Goal: Task Accomplishment & Management: Manage account settings

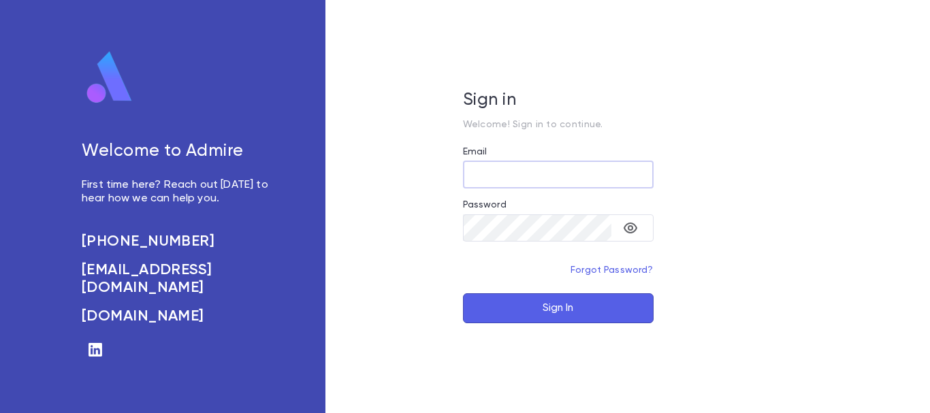
type input "**********"
click at [621, 304] on button "Sign In" at bounding box center [558, 308] width 191 height 30
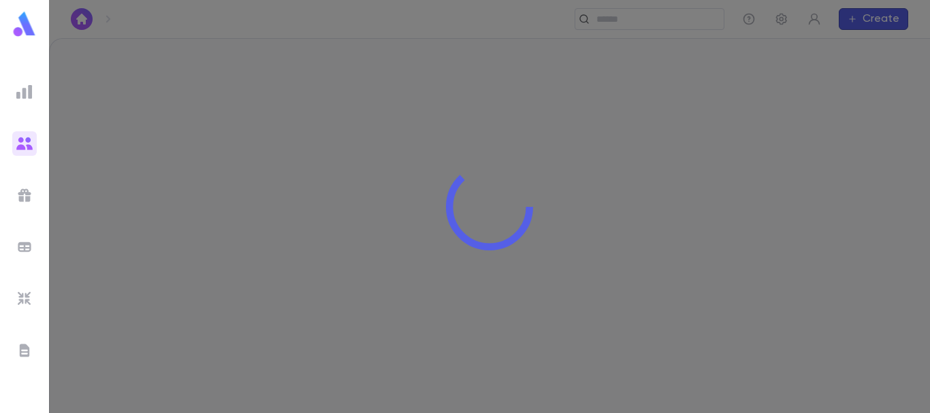
click at [27, 91] on img at bounding box center [24, 92] width 16 height 16
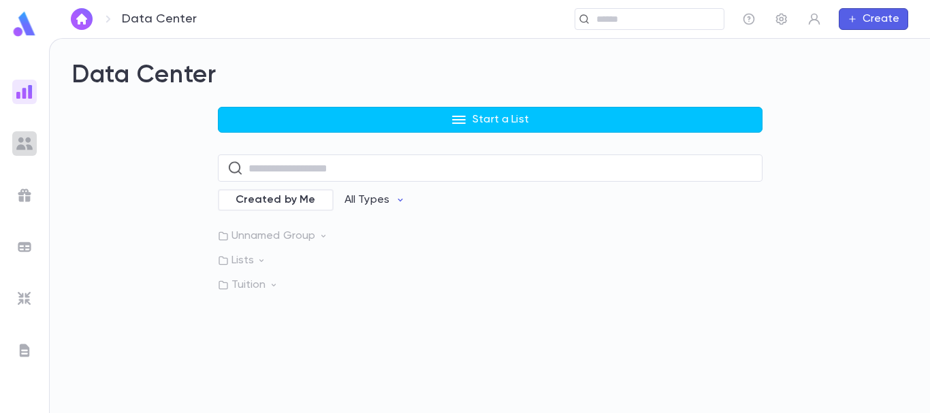
click at [24, 139] on img at bounding box center [24, 143] width 16 height 16
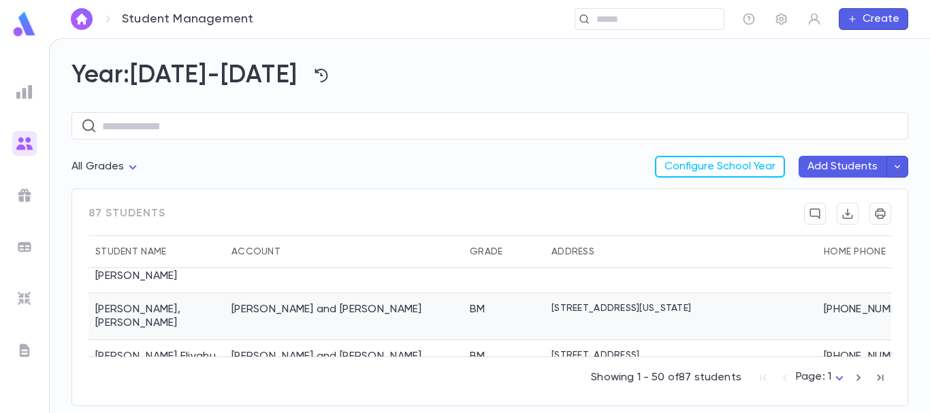
scroll to position [1297, 0]
click at [376, 297] on div "Hess, Eliyahu and Miriam" at bounding box center [344, 316] width 238 height 47
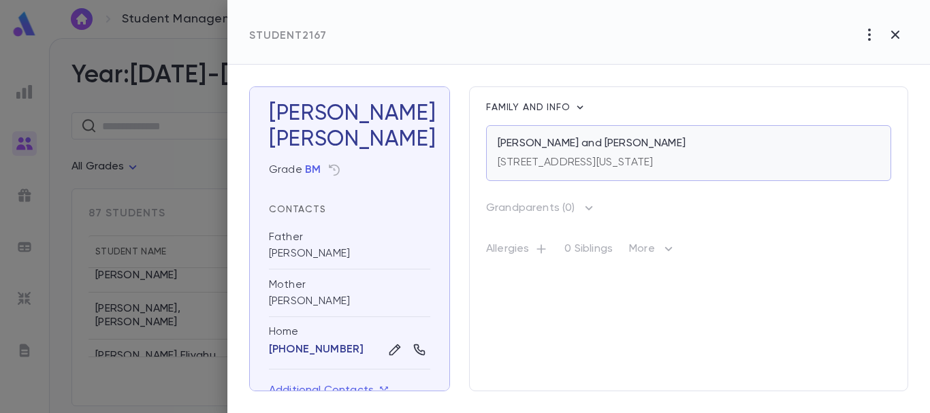
click at [653, 155] on div "149 Hollywood Avenue, Lakewood New Jersey 08701" at bounding box center [575, 159] width 155 height 19
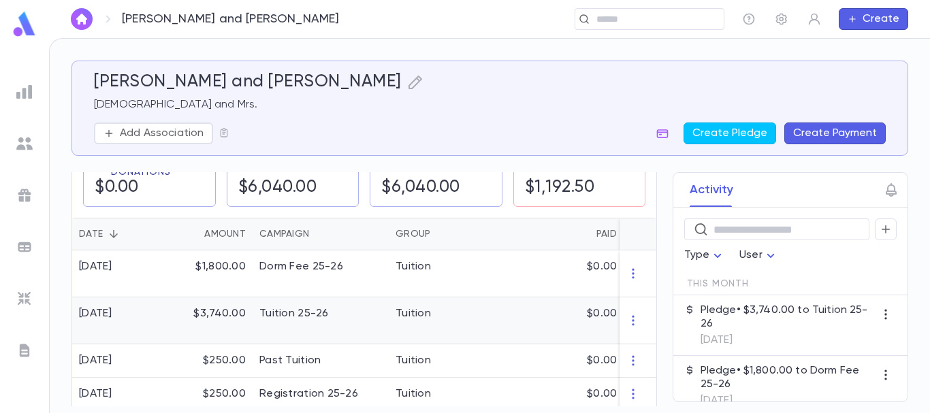
scroll to position [250, 0]
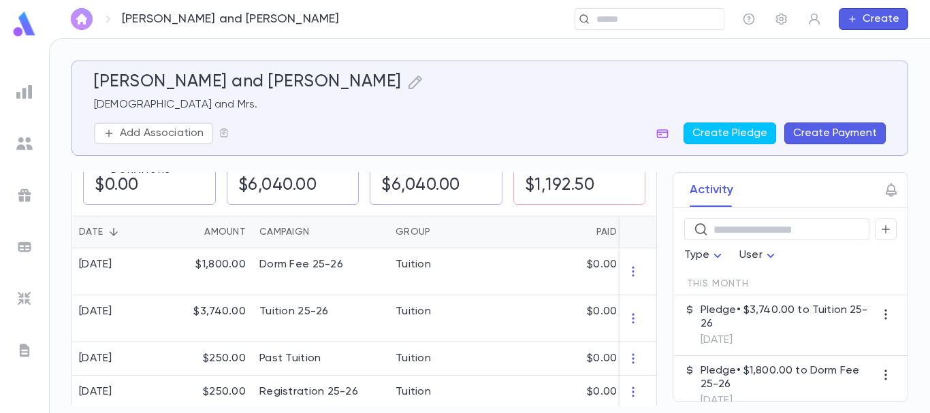
click at [76, 20] on img "button" at bounding box center [82, 19] width 16 height 11
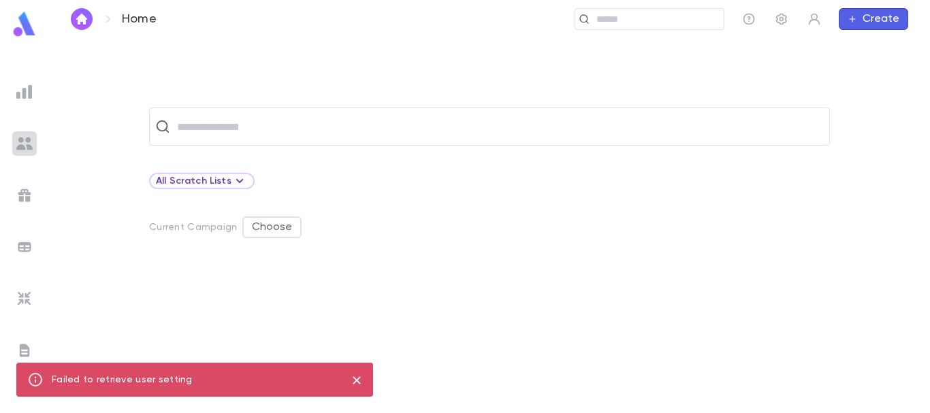
click at [27, 144] on img at bounding box center [24, 143] width 16 height 16
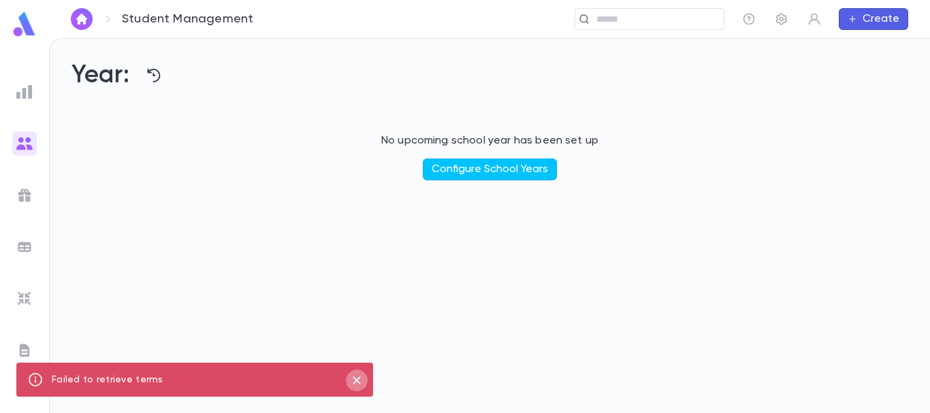
click at [355, 375] on icon "close" at bounding box center [356, 380] width 15 height 16
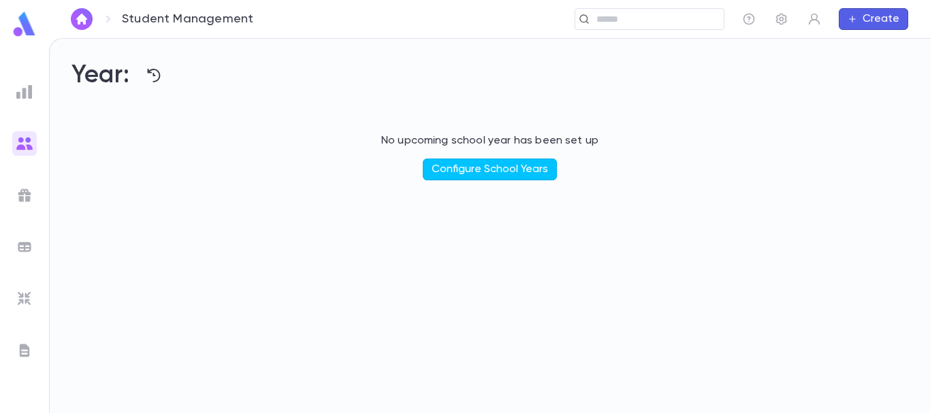
click at [20, 140] on img at bounding box center [24, 143] width 16 height 16
click at [28, 90] on img at bounding box center [24, 92] width 16 height 16
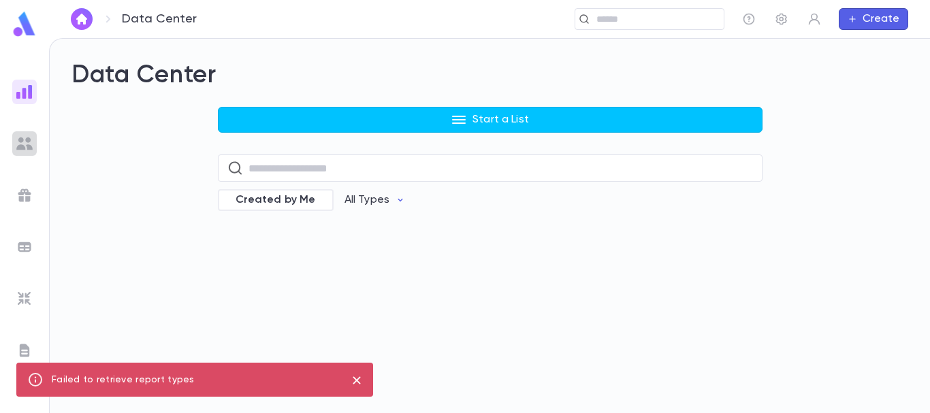
click at [24, 139] on img at bounding box center [24, 143] width 16 height 16
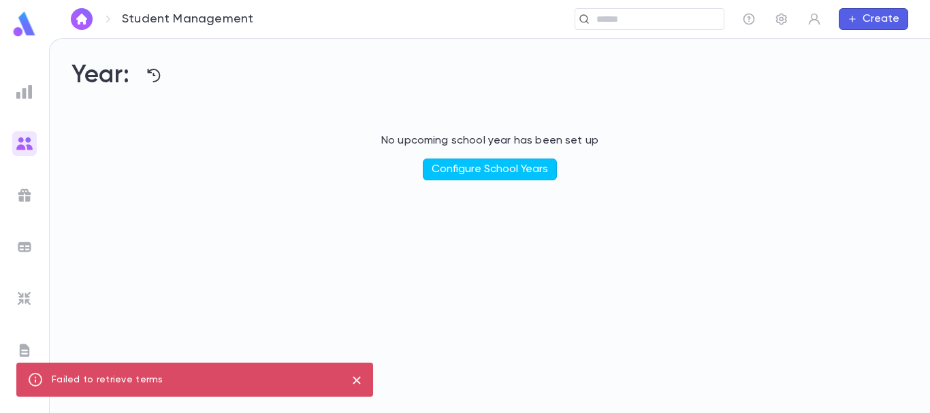
click at [355, 376] on icon "close" at bounding box center [356, 380] width 15 height 16
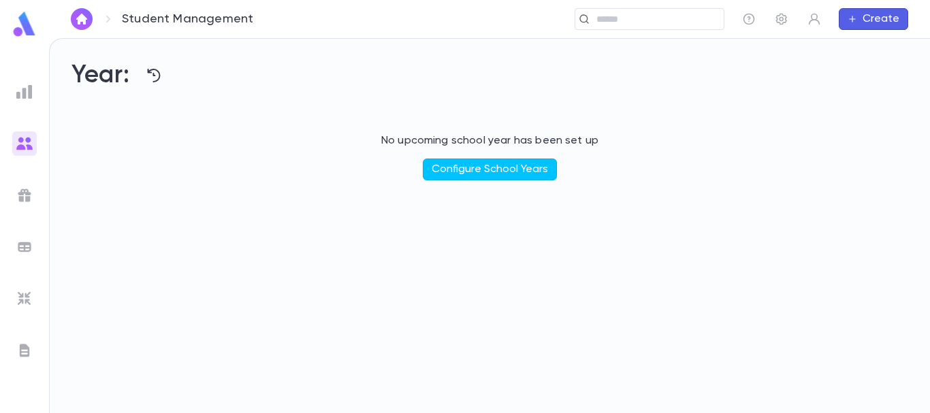
click at [27, 144] on img at bounding box center [24, 143] width 16 height 16
click at [28, 139] on img at bounding box center [24, 143] width 16 height 16
click at [581, 361] on div "Year: No upcoming school year has been set up Configure School Years" at bounding box center [490, 226] width 880 height 374
click at [29, 143] on img at bounding box center [24, 143] width 16 height 16
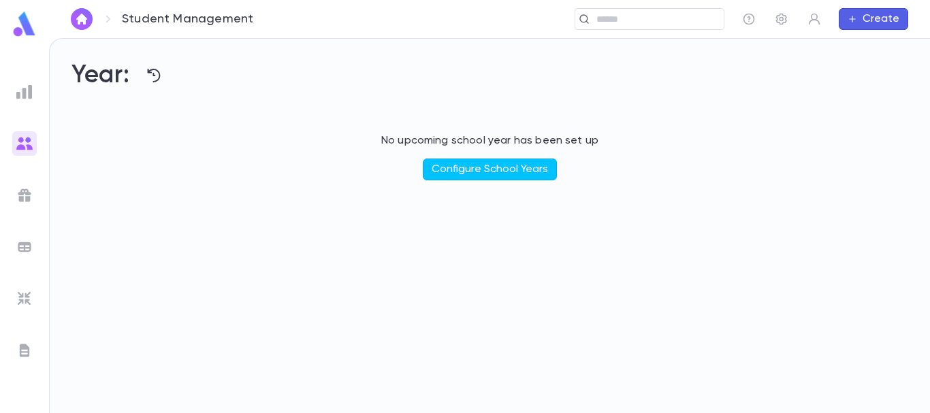
click at [19, 138] on img at bounding box center [24, 143] width 16 height 16
click at [25, 88] on img at bounding box center [24, 92] width 16 height 16
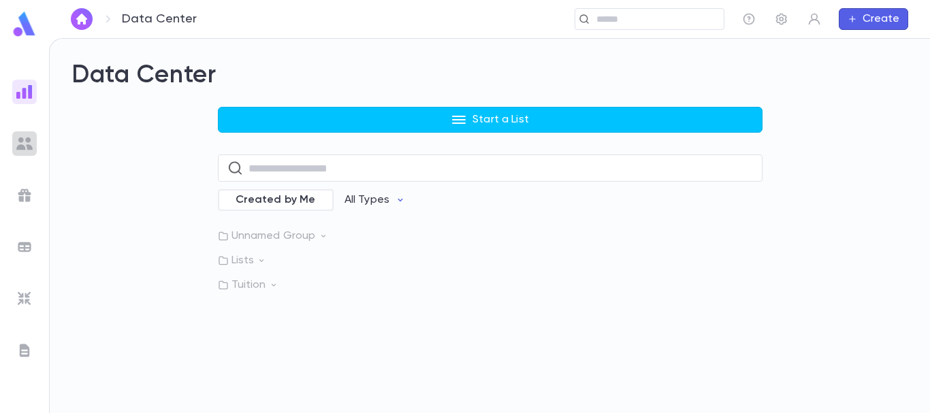
click at [25, 140] on img at bounding box center [24, 143] width 16 height 16
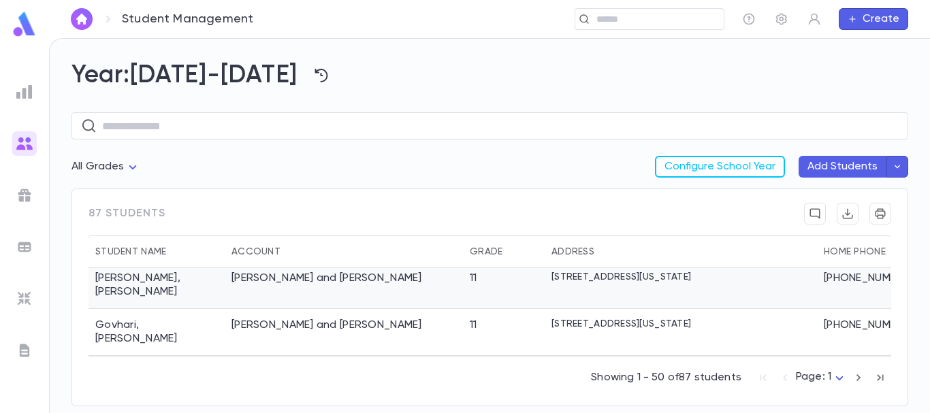
scroll to position [1031, 0]
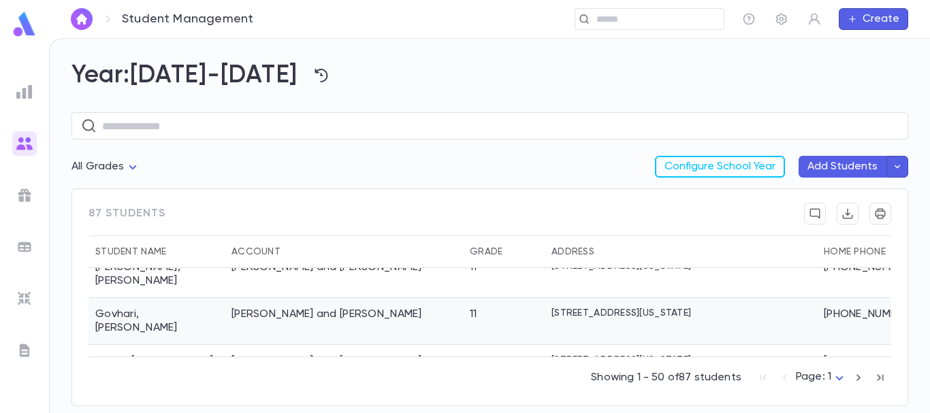
click at [440, 298] on div "Govhari, Mordechai and Dorit" at bounding box center [344, 321] width 238 height 47
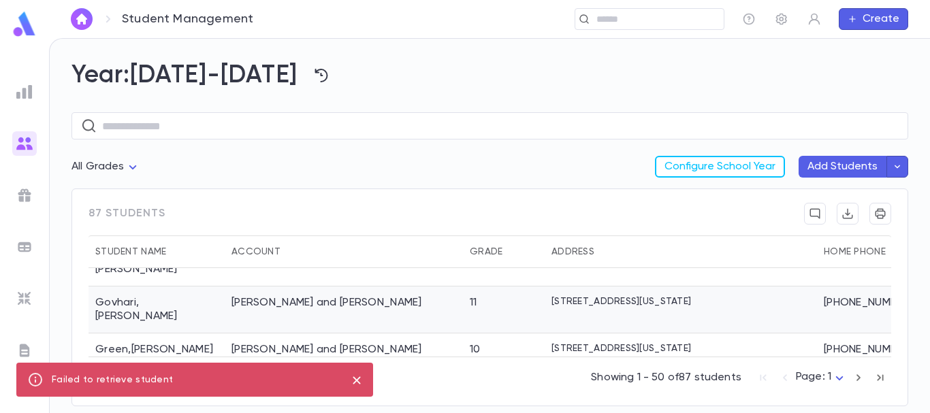
click at [440, 287] on div "Govhari, Mordechai and Dorit" at bounding box center [344, 310] width 238 height 47
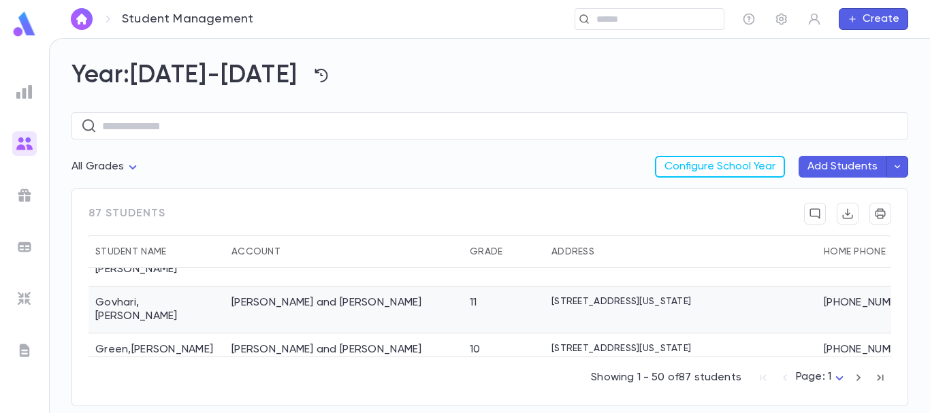
click at [450, 287] on div "Govhari, Mordechai and Dorit" at bounding box center [344, 310] width 238 height 47
click at [354, 296] on div "Govhari, Mordechai and Dorit" at bounding box center [326, 303] width 191 height 14
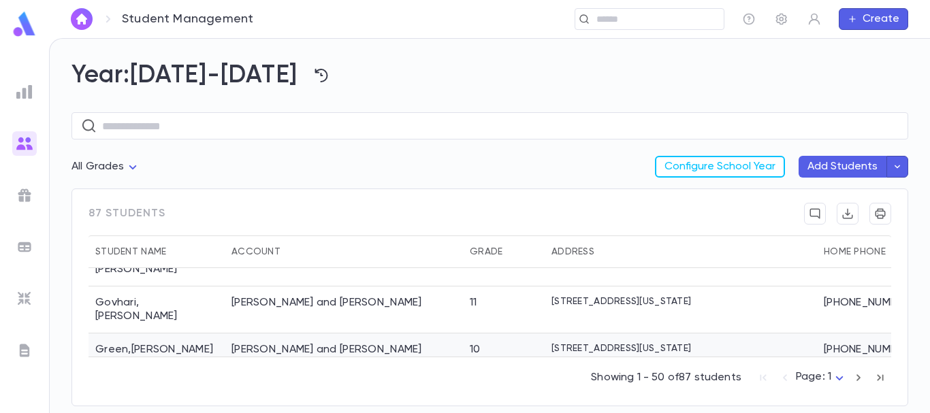
click at [353, 334] on div "Green, Shloime and Gitty" at bounding box center [344, 351] width 238 height 35
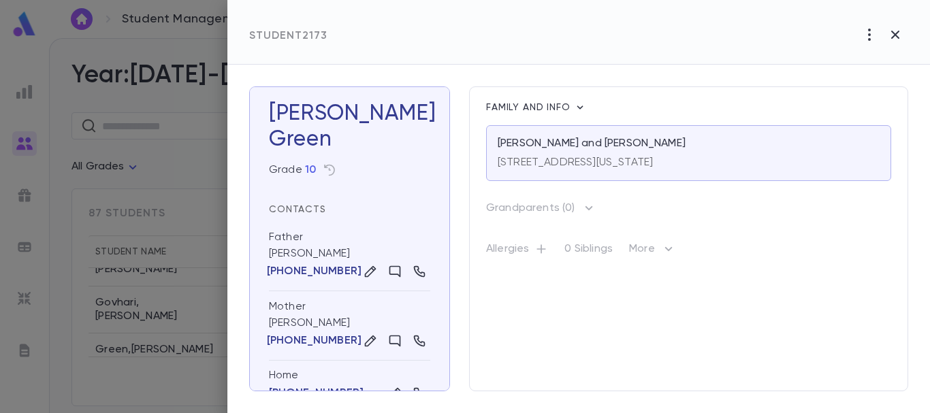
click at [130, 163] on div at bounding box center [465, 206] width 930 height 413
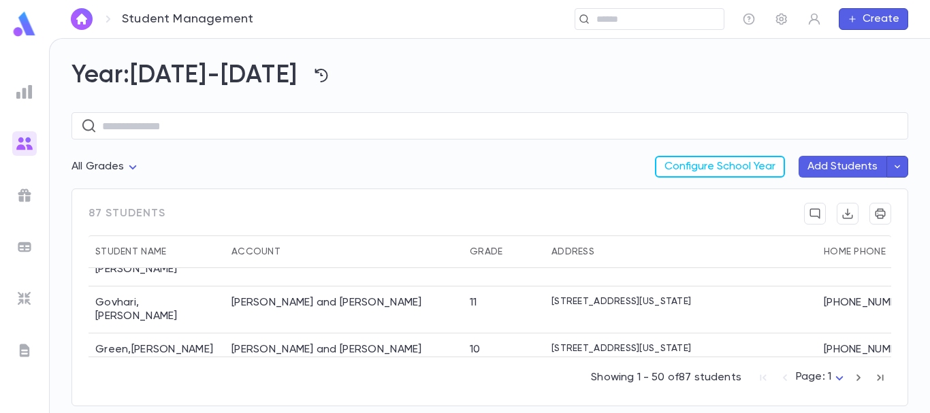
click at [130, 163] on body "Student Management ​ Create Year: 2025-2026 ​ All Grades Configure School Year …" at bounding box center [465, 225] width 930 height 375
click at [365, 63] on div at bounding box center [465, 206] width 930 height 413
click at [305, 296] on div "Govhari, Mordechai and Dorit" at bounding box center [326, 303] width 191 height 14
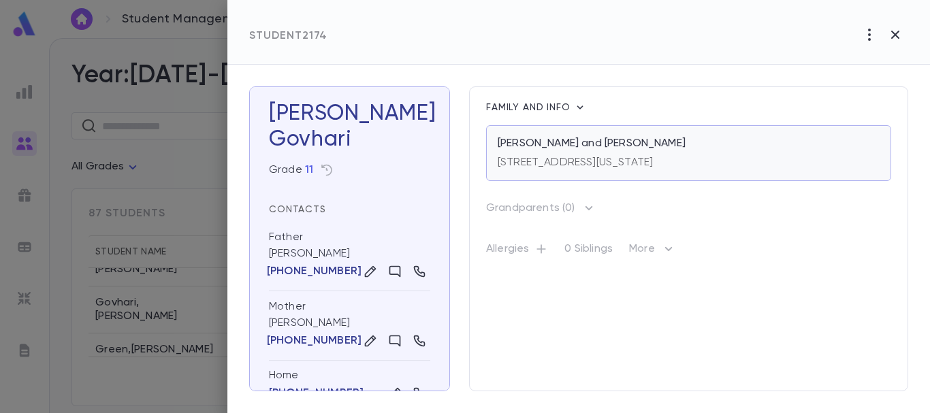
click at [653, 161] on p "33 Kedma Drive, Lakewood New Jersey 08701" at bounding box center [575, 163] width 155 height 14
click at [82, 18] on div at bounding box center [465, 206] width 930 height 413
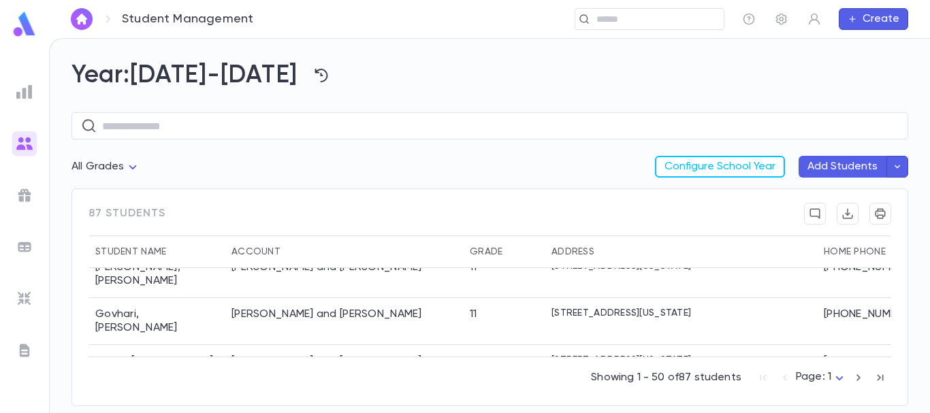
scroll to position [1027, 0]
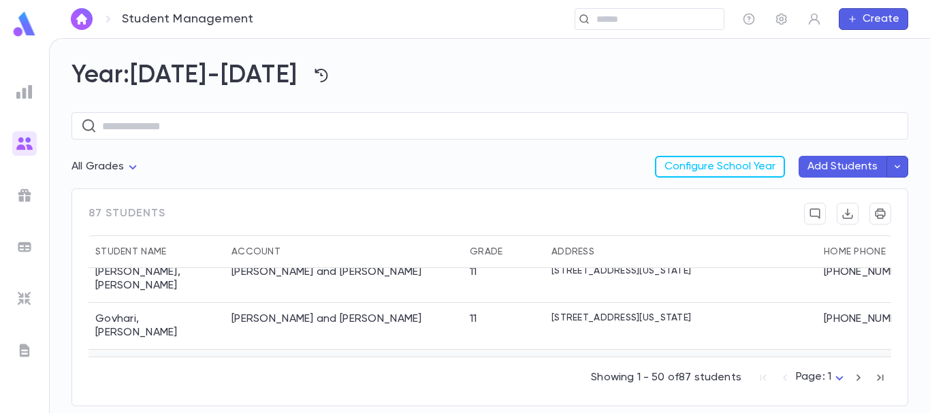
click at [349, 359] on div "Green, Shloime and Gitty" at bounding box center [326, 366] width 191 height 14
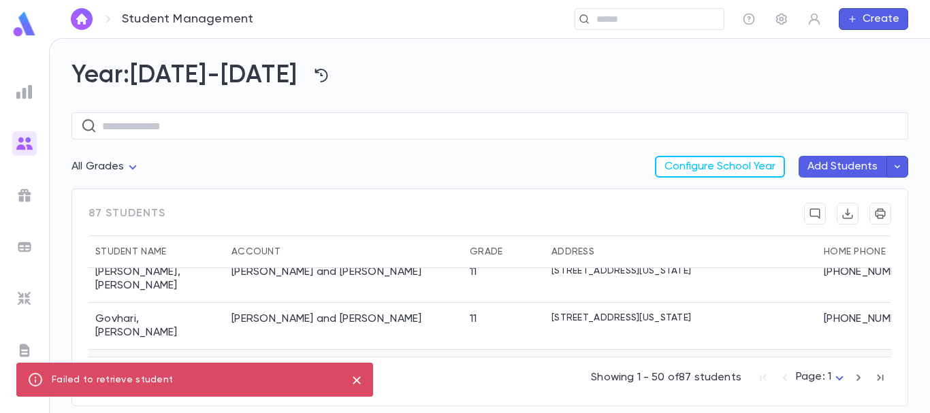
click at [349, 359] on div "Green, Shloime and Gitty" at bounding box center [326, 366] width 191 height 14
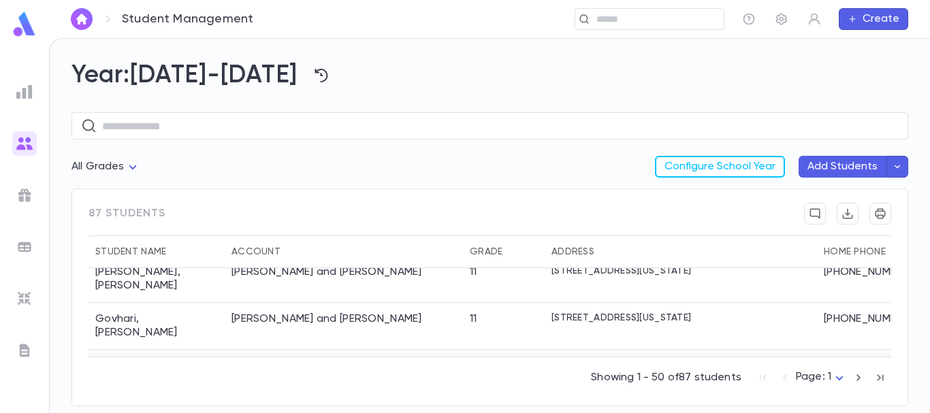
click at [349, 359] on div "Green, Shloime and Gitty" at bounding box center [326, 366] width 191 height 14
click at [416, 350] on div "Green, Shloime and Gitty" at bounding box center [344, 367] width 238 height 35
click at [383, 350] on div "Green, Shloime and Gitty" at bounding box center [344, 367] width 238 height 35
click at [370, 350] on div "Green, Shloime and Gitty" at bounding box center [344, 367] width 238 height 35
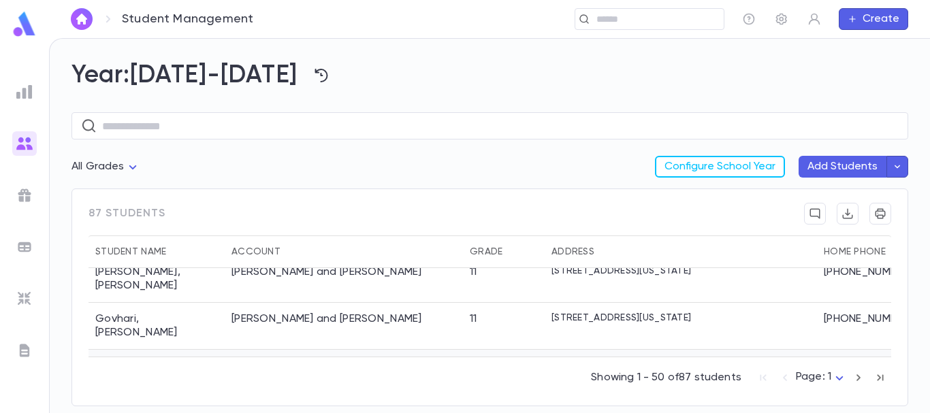
click at [370, 350] on div "Green, Shloime and Gitty" at bounding box center [344, 367] width 238 height 35
click at [409, 350] on div "Green, Shloime and Gitty" at bounding box center [344, 367] width 238 height 35
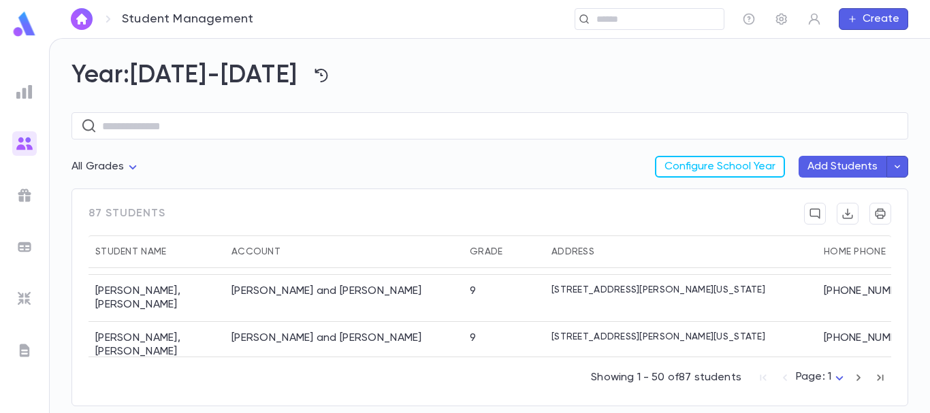
drag, startPoint x: 409, startPoint y: 320, endPoint x: 815, endPoint y: 189, distance: 426.9
click at [815, 189] on div "87 students Student Name Account Grade Address Home Phone Father Cell Mother Ce…" at bounding box center [489, 298] width 837 height 218
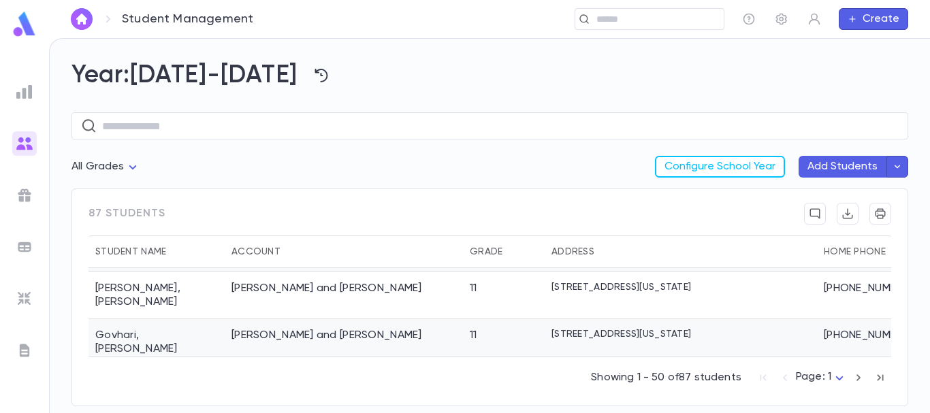
scroll to position [1013, 0]
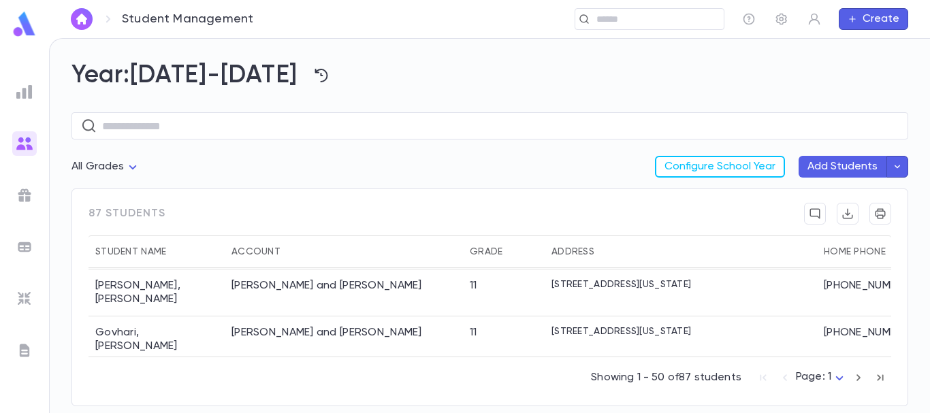
click at [452, 363] on div "Green, Shloime and Gitty" at bounding box center [344, 380] width 238 height 35
click at [449, 363] on div "Green, Shloime and Gitty" at bounding box center [344, 380] width 238 height 35
click at [244, 373] on div "Green, Shloime and Gitty" at bounding box center [326, 380] width 191 height 14
click at [850, 214] on icon "button" at bounding box center [847, 214] width 12 height 14
click at [274, 326] on div "Govhari, Mordechai and Dorit" at bounding box center [326, 333] width 191 height 14
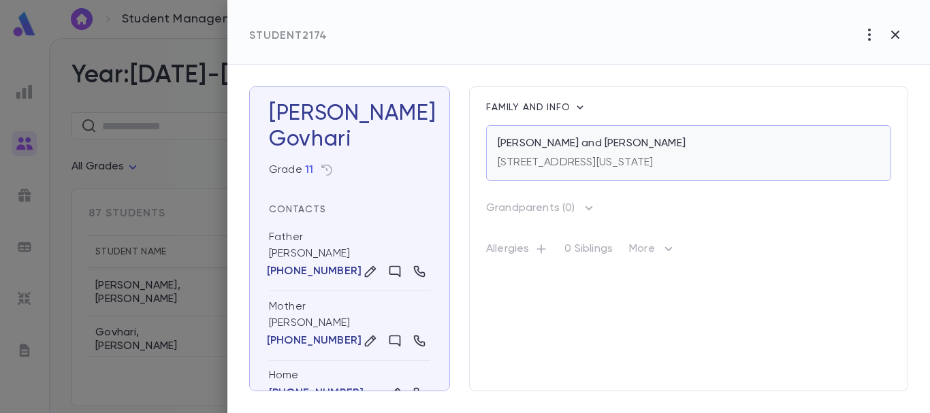
click at [610, 158] on p "33 Kedma Drive, Lakewood New Jersey 08701" at bounding box center [575, 163] width 155 height 14
click at [24, 135] on div at bounding box center [465, 206] width 930 height 413
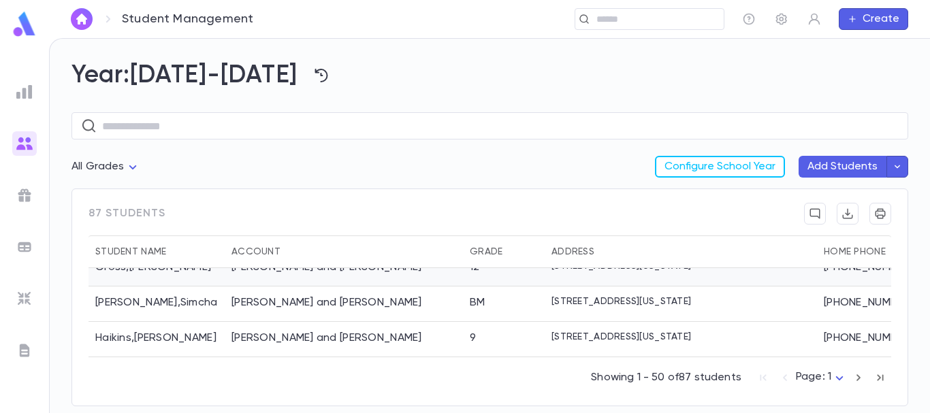
scroll to position [1209, 0]
click at [343, 295] on div "Guzik, Mordechai and Esther Malka" at bounding box center [326, 302] width 191 height 14
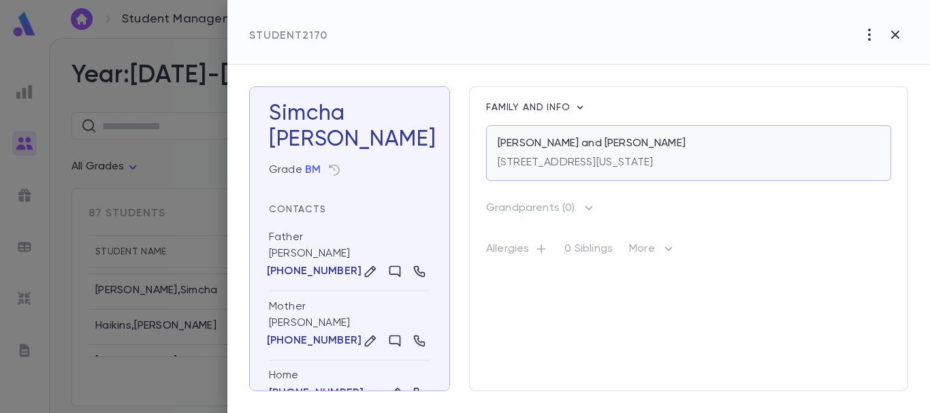
click at [570, 149] on p "Guzik, Mordechai and Esther Malka" at bounding box center [592, 144] width 188 height 14
click at [25, 135] on div at bounding box center [465, 206] width 930 height 413
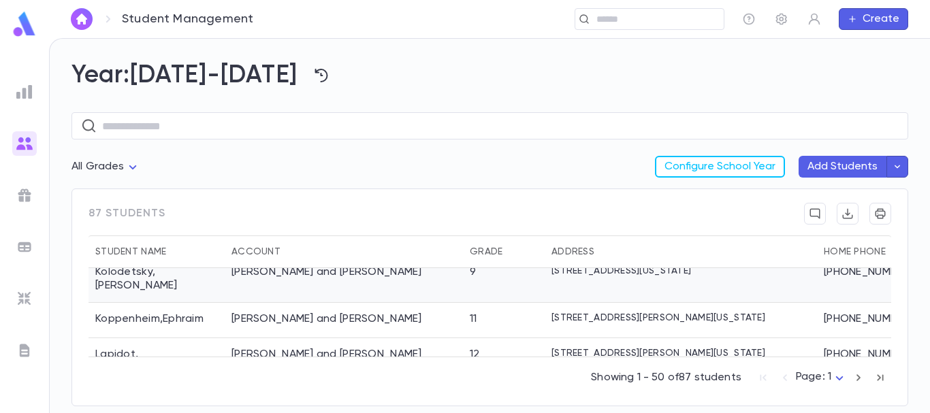
scroll to position [1687, 0]
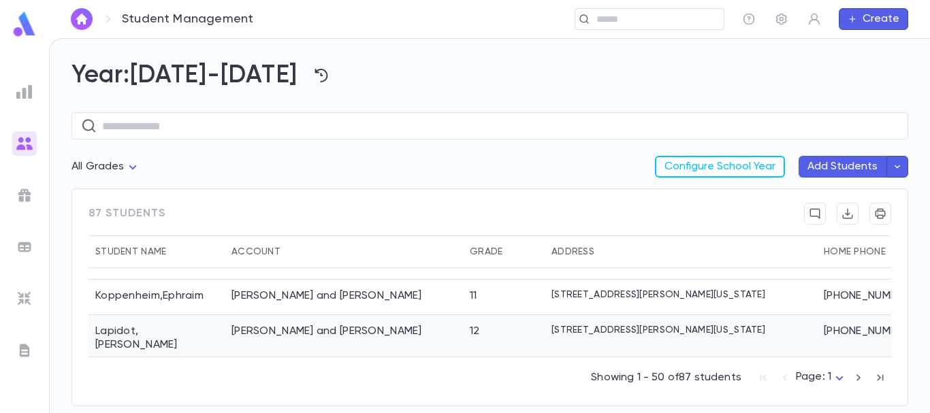
click at [431, 315] on div "Lapidot, Yoel and Dubby" at bounding box center [344, 338] width 238 height 47
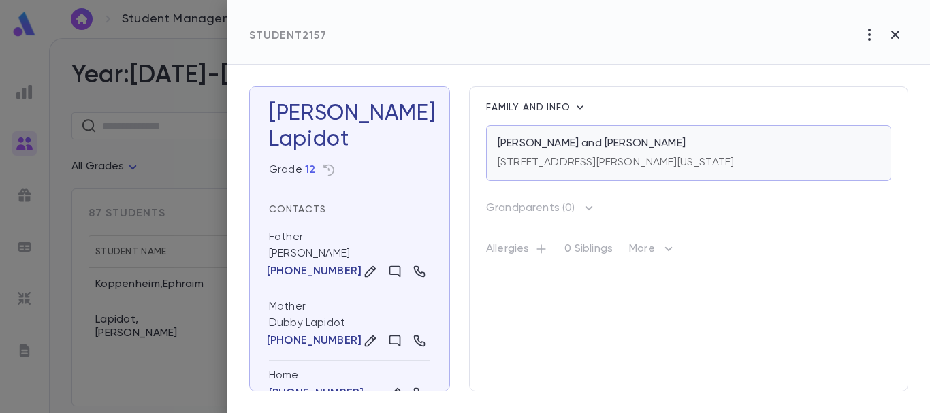
click at [521, 144] on p "Lapidot, Yoel and Dubby" at bounding box center [592, 144] width 188 height 14
click at [17, 133] on div at bounding box center [465, 206] width 930 height 413
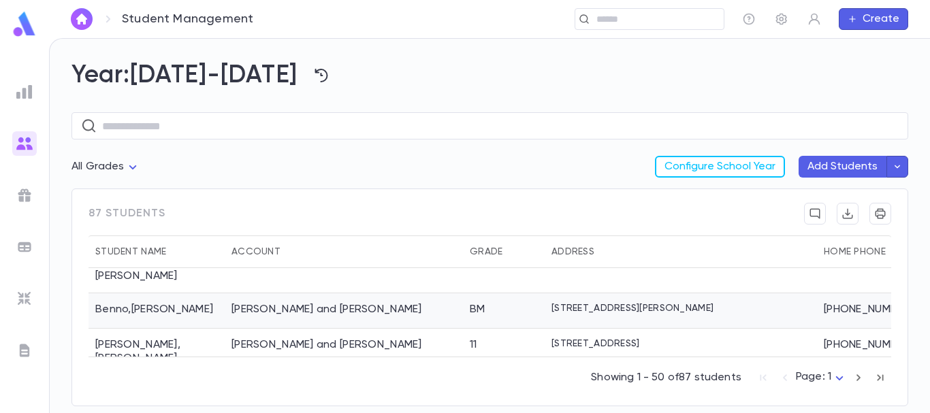
scroll to position [92, 0]
click at [875, 373] on icon "button" at bounding box center [880, 378] width 15 height 16
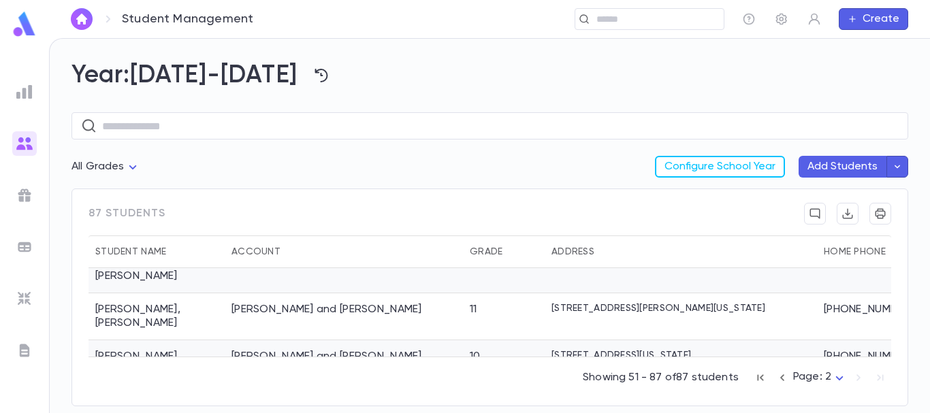
scroll to position [56, 0]
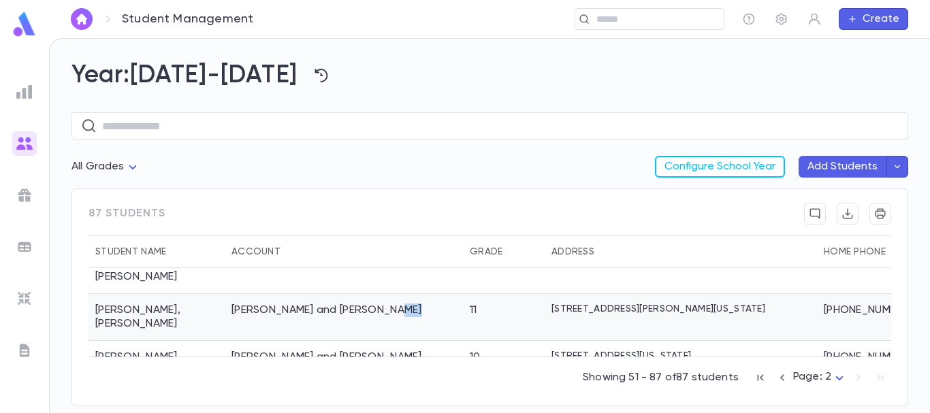
click at [463, 303] on div "Levitansky , Shmuel Levitansky, Michel and Basya 11 1 Sharon Court, Lakewood NE…" at bounding box center [605, 317] width 1035 height 47
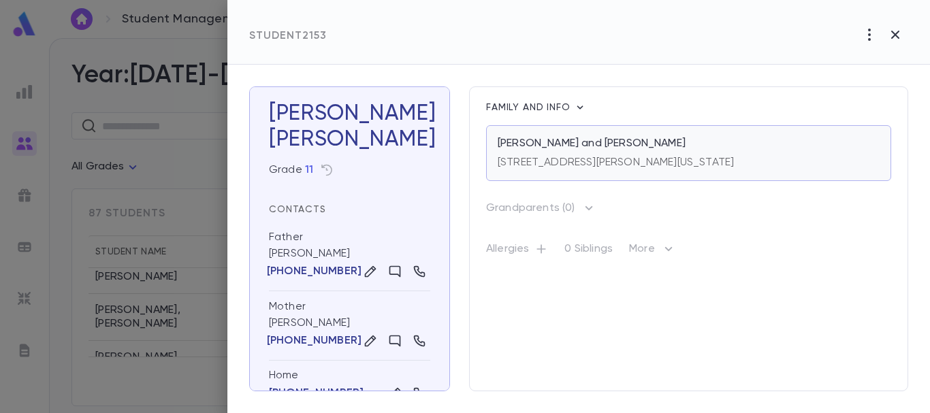
click at [548, 152] on div "1 Sharon Court, Lakewood NEW JERSEY 08701" at bounding box center [616, 159] width 236 height 19
click at [24, 137] on div at bounding box center [465, 206] width 930 height 413
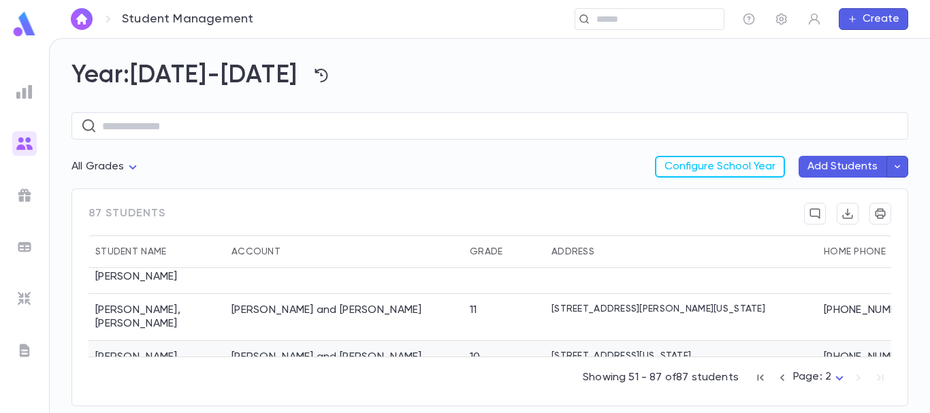
click at [461, 341] on div "[PERSON_NAME] and [PERSON_NAME]" at bounding box center [344, 364] width 238 height 47
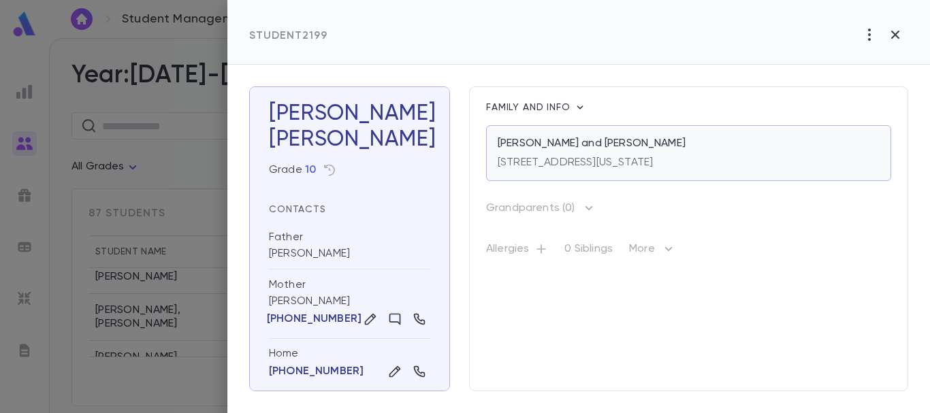
click at [553, 155] on div "[STREET_ADDRESS][US_STATE]" at bounding box center [575, 159] width 155 height 19
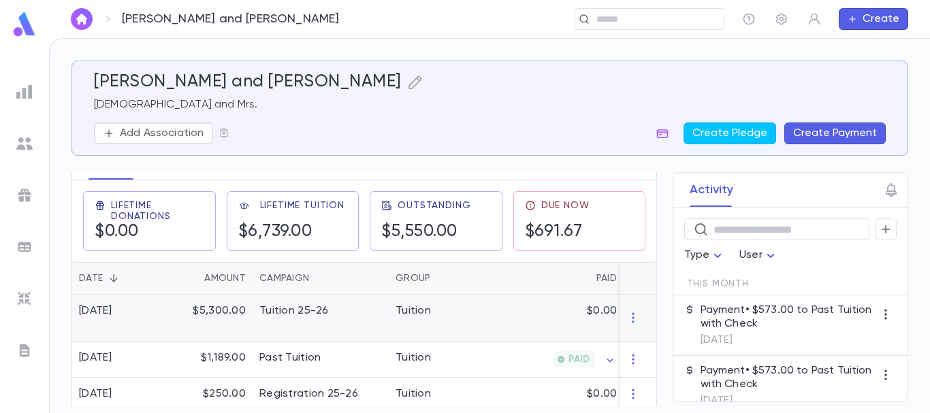
scroll to position [223, 0]
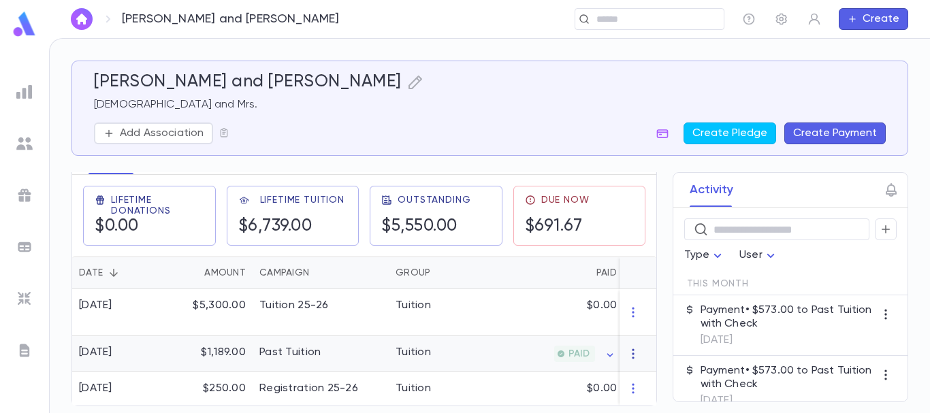
click at [626, 347] on icon "button" at bounding box center [633, 354] width 14 height 14
click at [534, 342] on div at bounding box center [465, 206] width 930 height 413
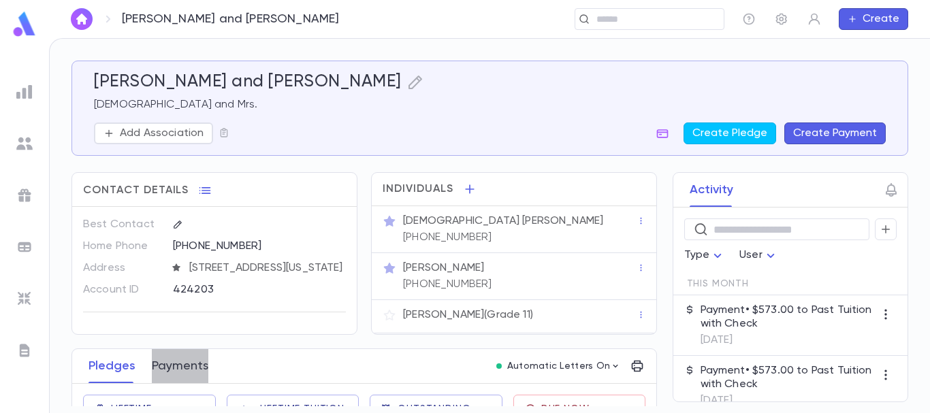
click at [176, 372] on button "Payments" at bounding box center [180, 366] width 56 height 34
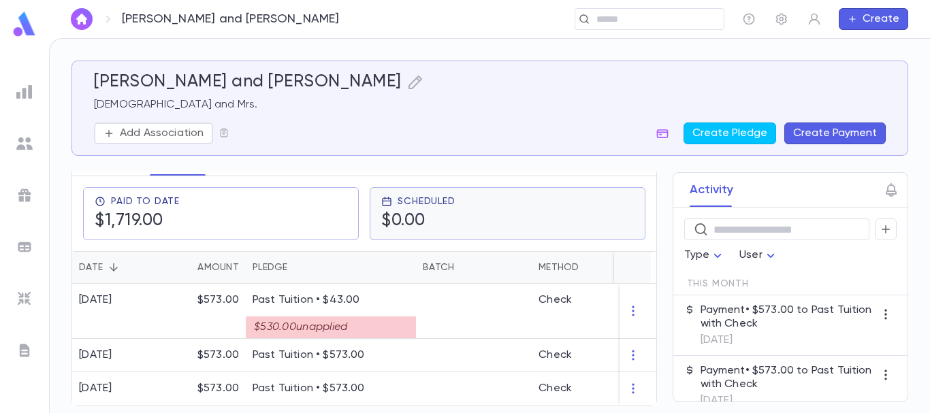
scroll to position [222, 0]
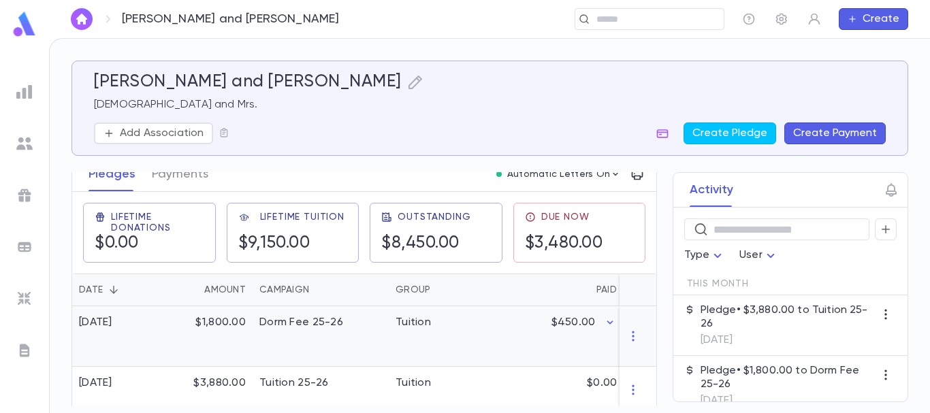
scroll to position [201, 0]
click at [187, 174] on button "Payments" at bounding box center [180, 173] width 56 height 34
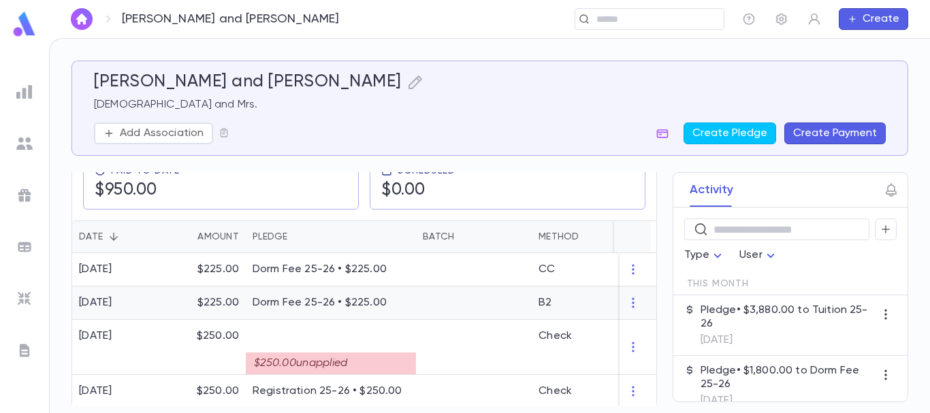
scroll to position [255, 0]
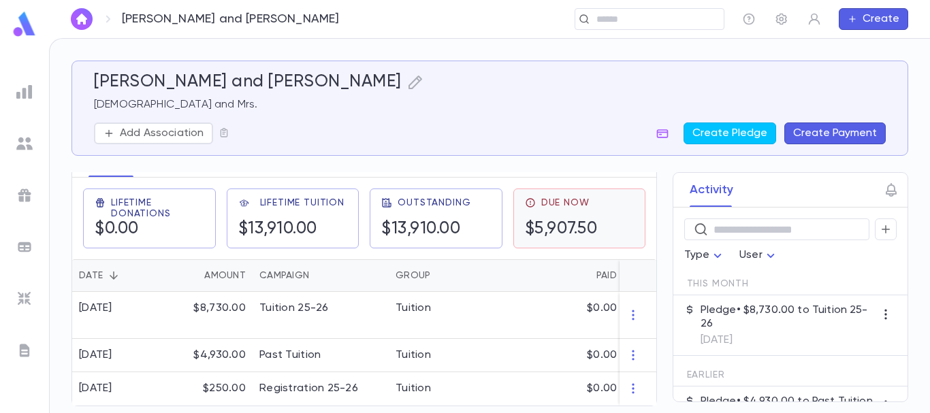
click at [556, 212] on div "Due Now $5,907.50" at bounding box center [561, 218] width 73 height 42
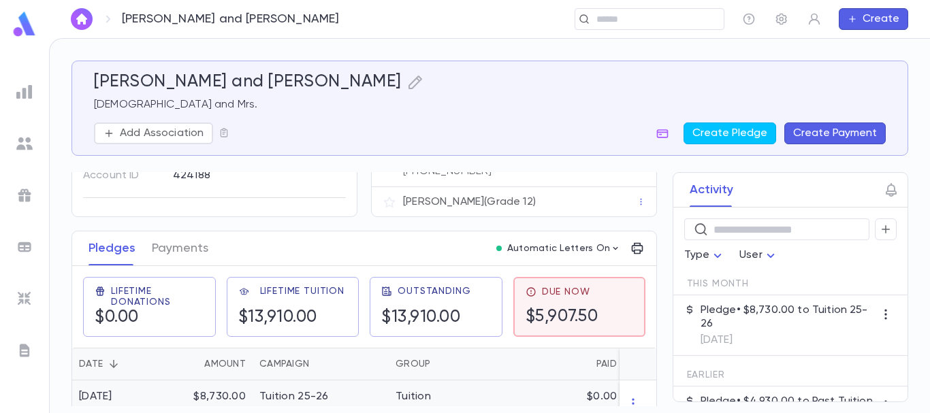
scroll to position [123, 0]
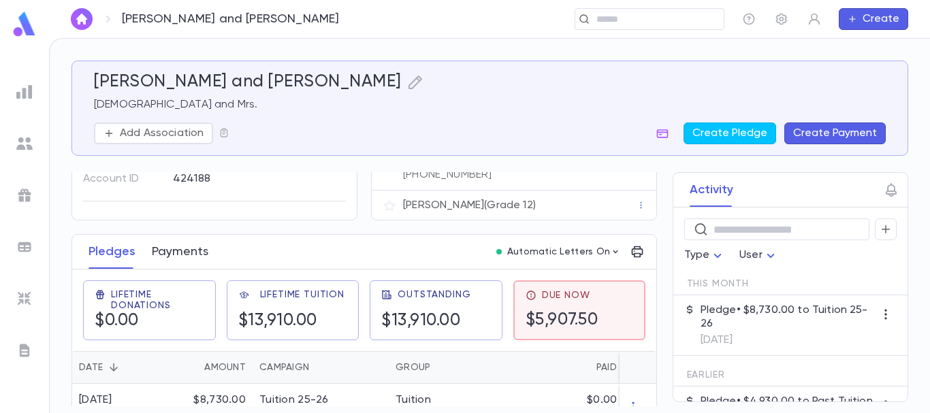
click at [184, 252] on button "Payments" at bounding box center [180, 252] width 56 height 34
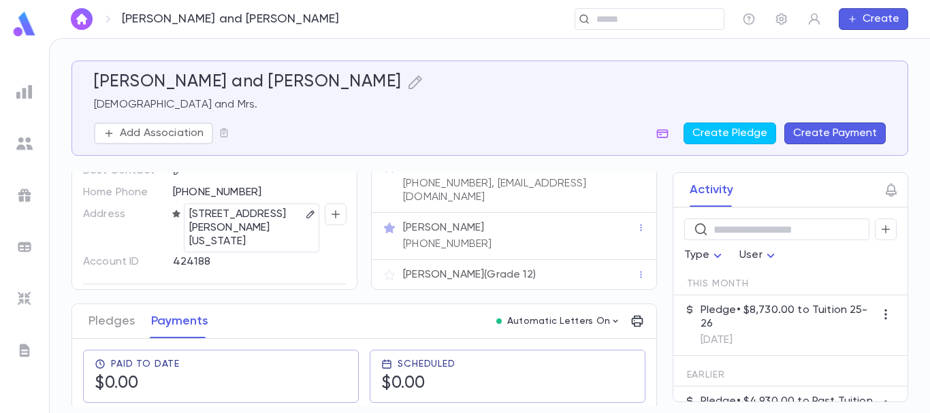
scroll to position [101, 0]
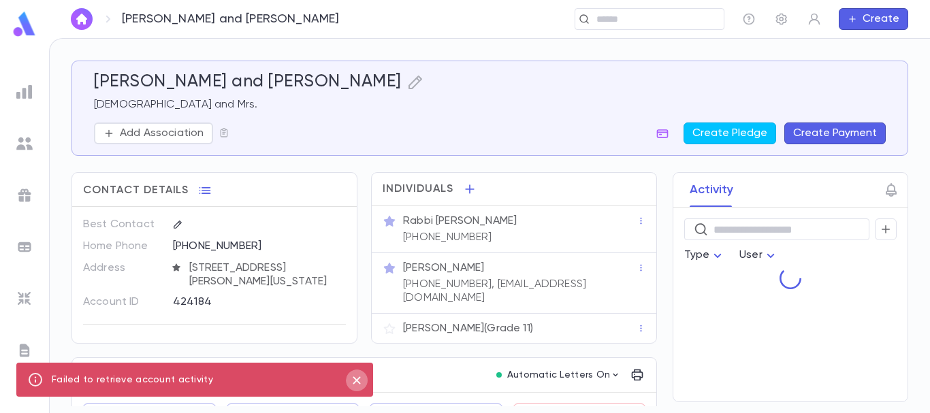
click at [356, 377] on icon "close" at bounding box center [356, 380] width 15 height 16
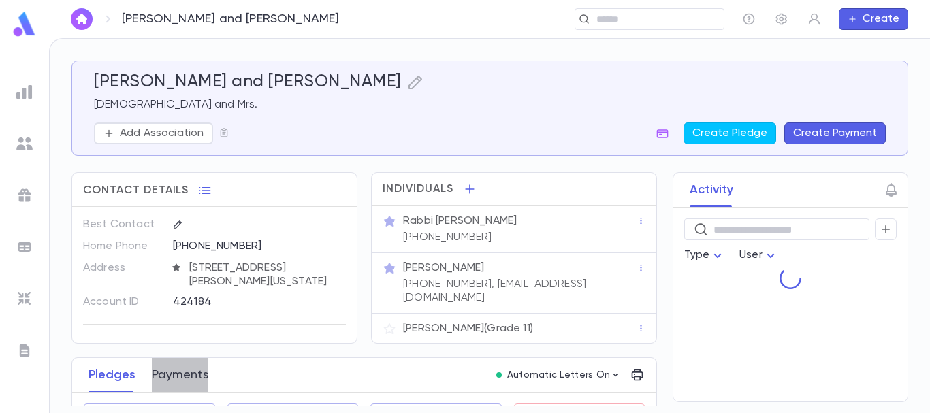
click at [186, 372] on button "Payments" at bounding box center [180, 375] width 56 height 34
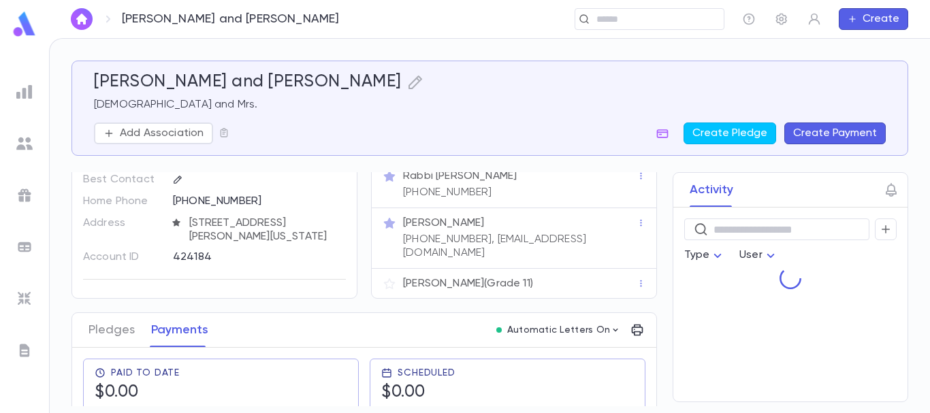
scroll to position [44, 0]
click at [117, 331] on button "Pledges" at bounding box center [111, 331] width 46 height 34
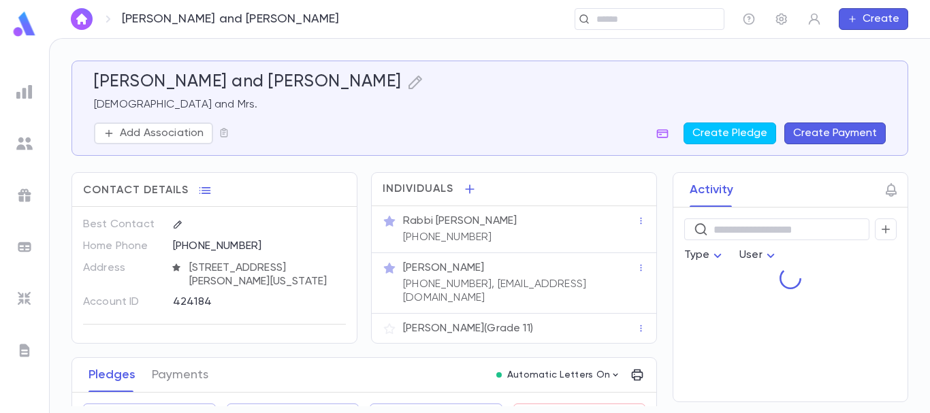
click at [547, 225] on div "Rabbi Michel Levitansky" at bounding box center [519, 221] width 233 height 14
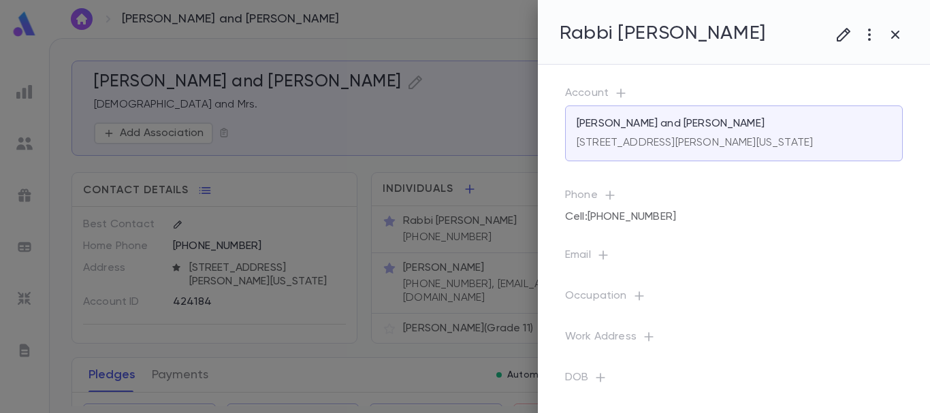
click at [743, 176] on div "Phone Cell : (908) 783-9902" at bounding box center [722, 197] width 359 height 60
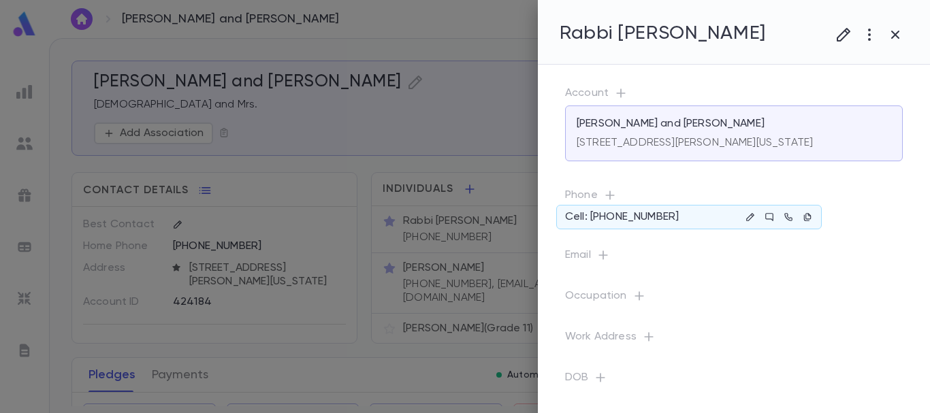
click at [22, 138] on div at bounding box center [465, 206] width 930 height 413
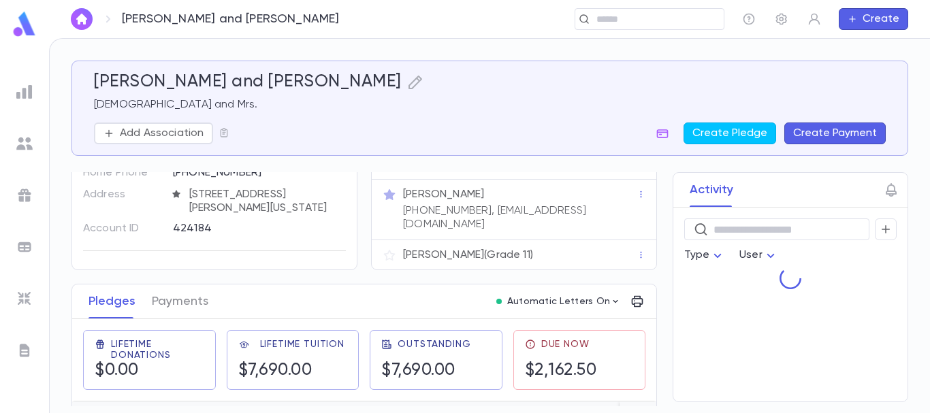
scroll to position [38, 0]
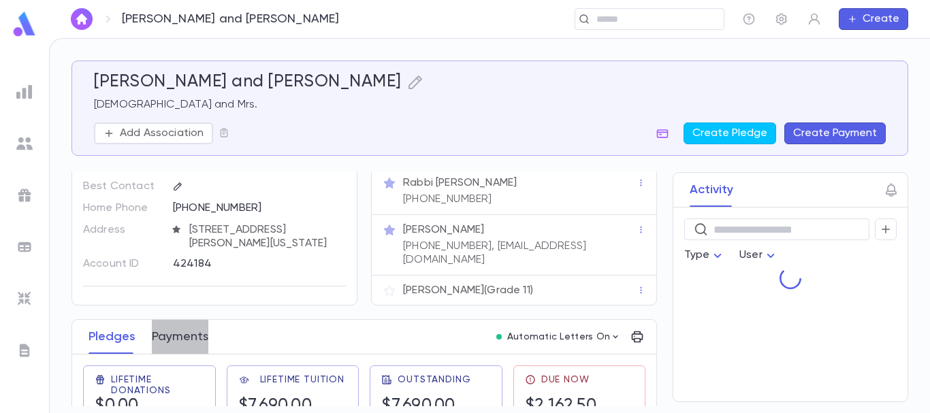
click at [182, 336] on button "Payments" at bounding box center [180, 337] width 56 height 34
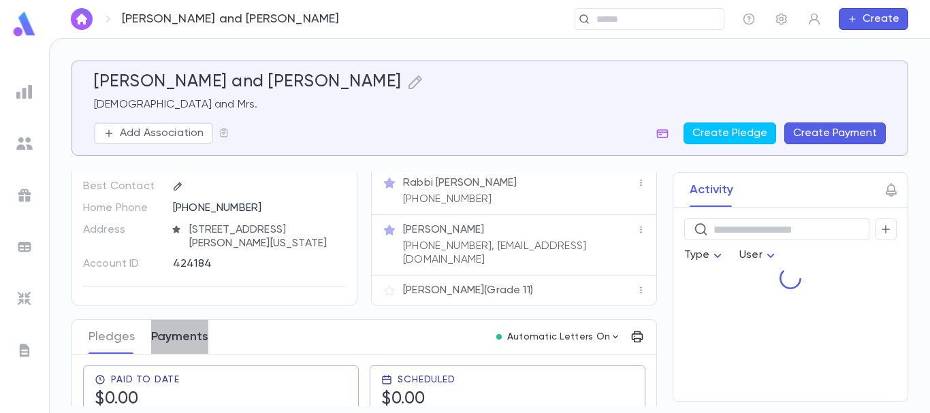
click at [182, 336] on button "Payments" at bounding box center [179, 337] width 57 height 34
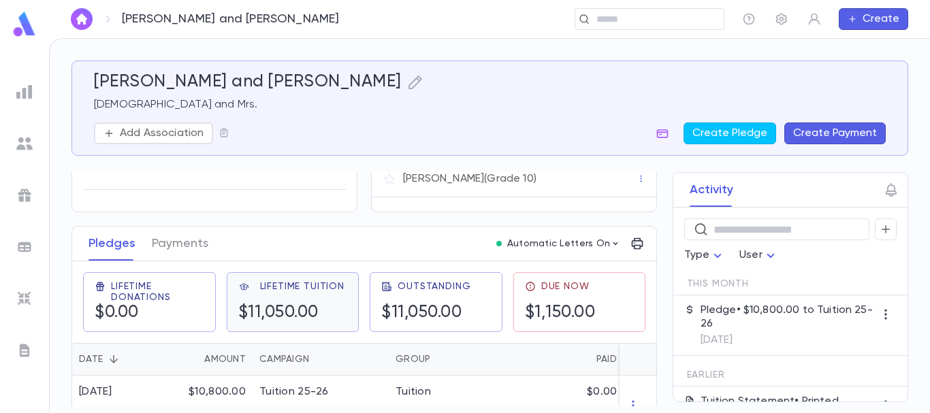
scroll to position [114, 0]
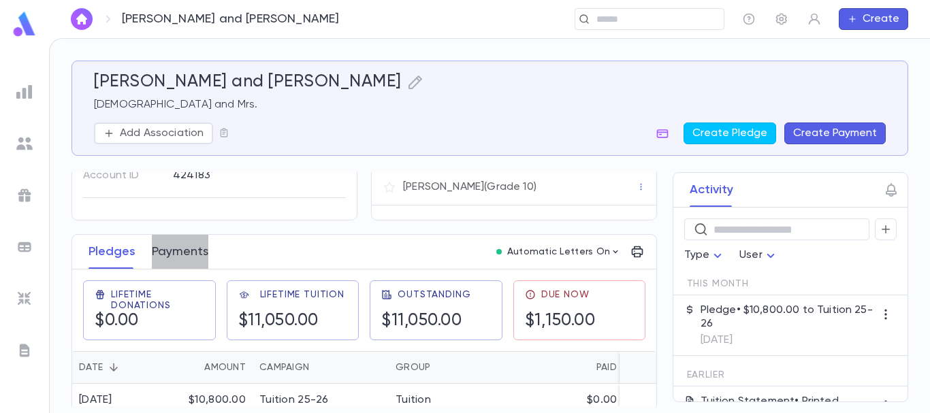
click at [176, 256] on button "Payments" at bounding box center [180, 252] width 56 height 34
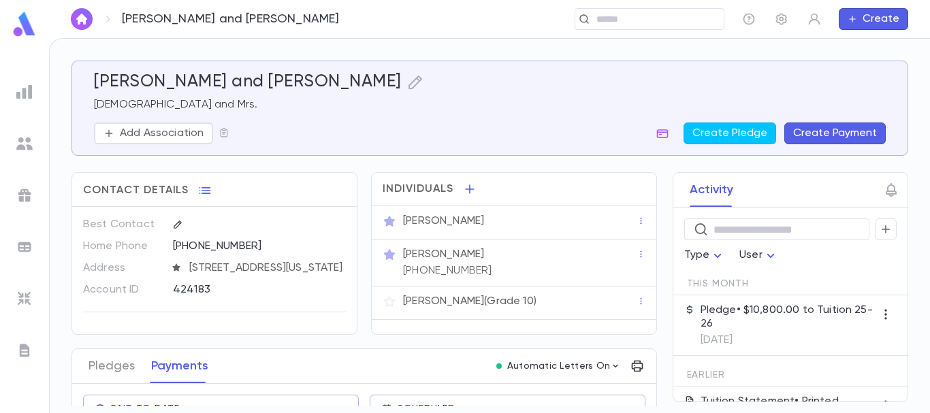
click at [484, 253] on p "[PERSON_NAME]" at bounding box center [443, 255] width 81 height 14
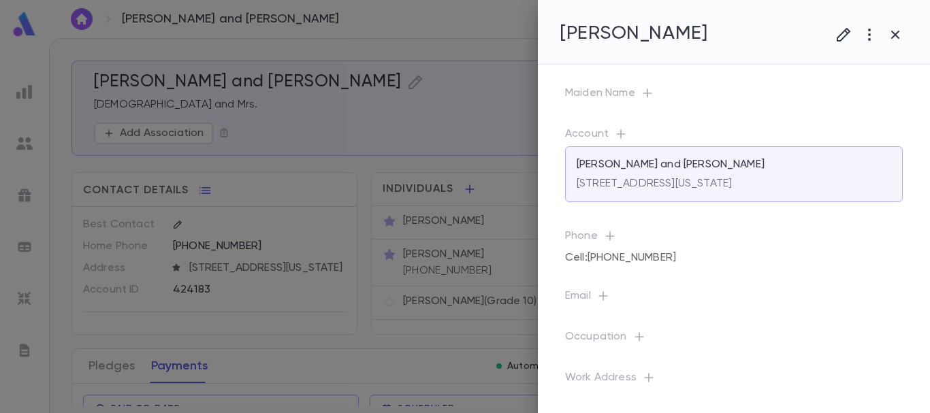
click at [178, 376] on div at bounding box center [465, 206] width 930 height 413
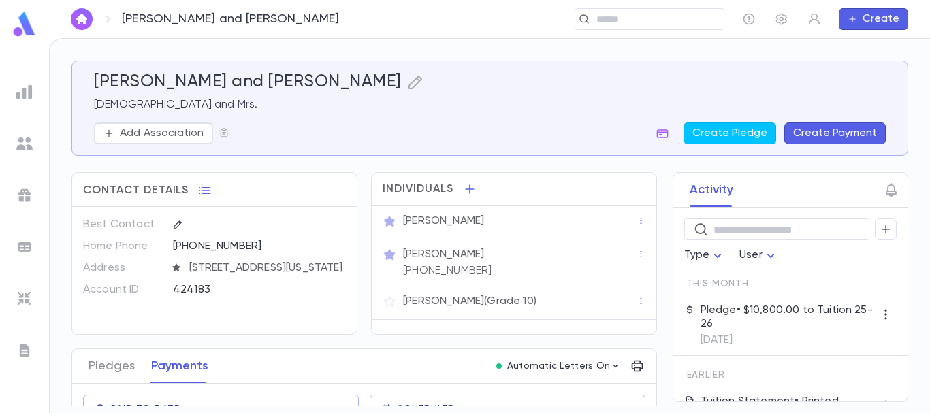
click at [178, 376] on button "Payments" at bounding box center [179, 366] width 57 height 34
click at [186, 370] on button "Payments" at bounding box center [179, 366] width 57 height 34
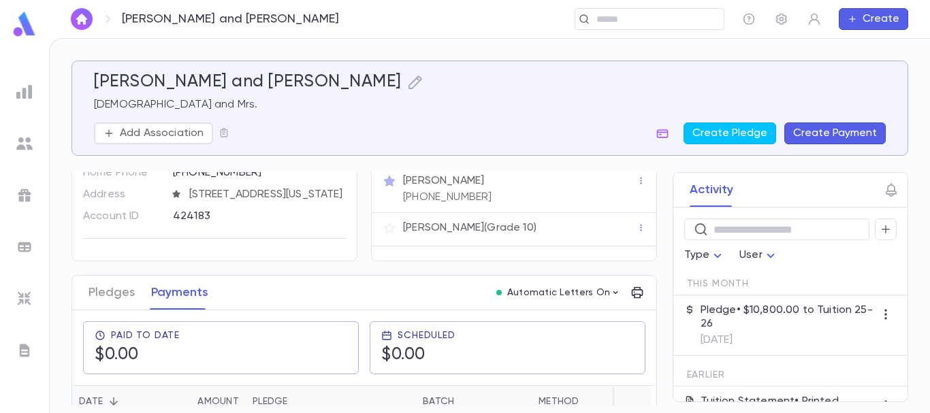
scroll to position [101, 0]
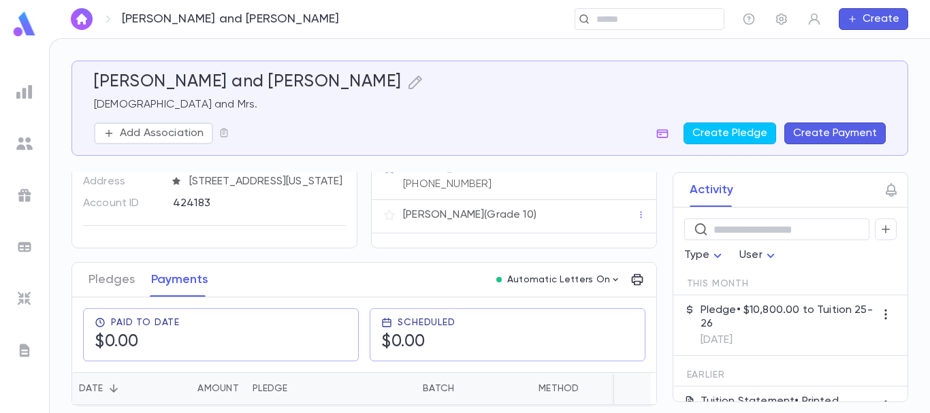
click at [551, 150] on div "[PERSON_NAME] and [PERSON_NAME] and Mrs. Add Association Create Pledge Create P…" at bounding box center [489, 108] width 837 height 95
